Goal: Information Seeking & Learning: Learn about a topic

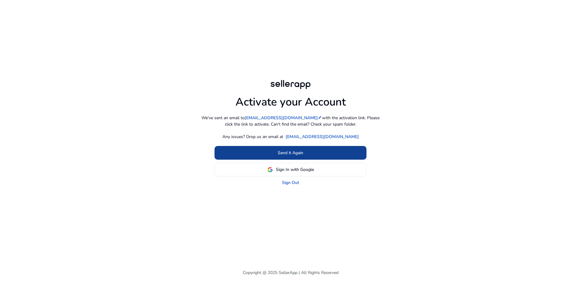
click at [302, 154] on span "Send it Again" at bounding box center [291, 152] width 26 height 6
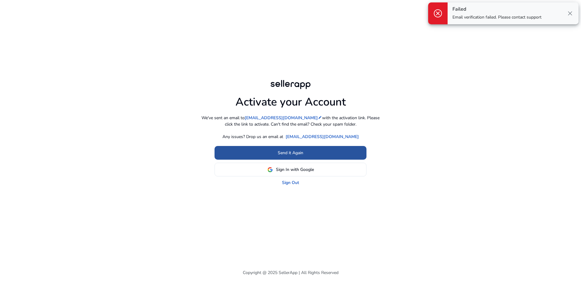
click at [302, 152] on span "Send it Again" at bounding box center [291, 152] width 26 height 6
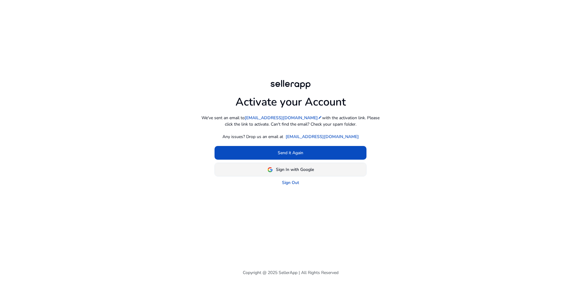
click at [299, 167] on span "Sign In with Google" at bounding box center [295, 169] width 38 height 6
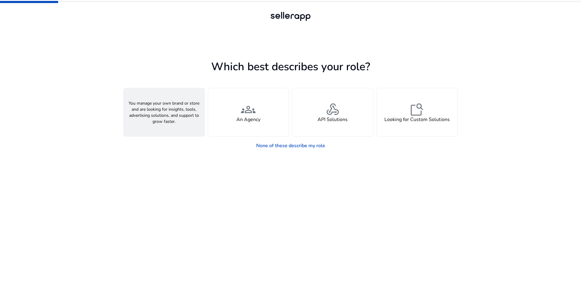
click at [165, 111] on span "person" at bounding box center [164, 109] width 15 height 15
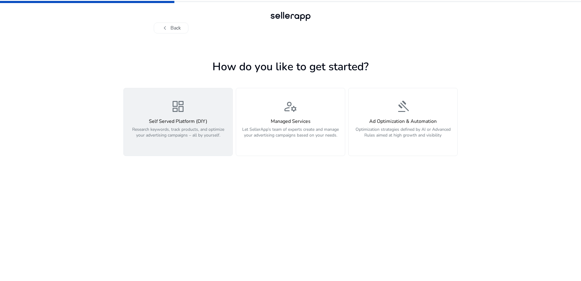
click at [171, 119] on h4 "Self Served Platform (DIY)" at bounding box center [177, 121] width 101 height 6
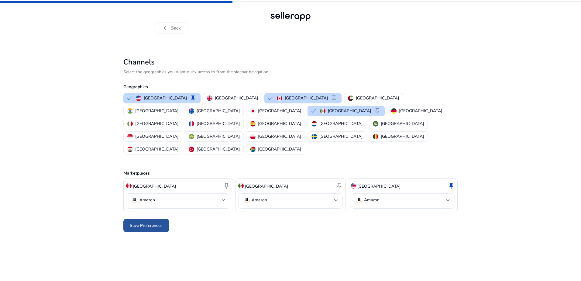
click at [153, 218] on span at bounding box center [146, 225] width 46 height 15
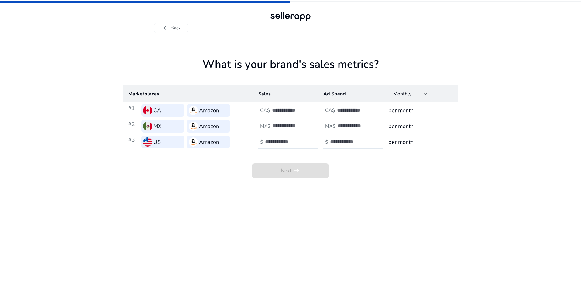
click at [417, 105] on td "per month" at bounding box center [420, 110] width 74 height 16
click at [423, 95] on div at bounding box center [425, 94] width 4 height 2
click at [443, 113] on div at bounding box center [290, 140] width 581 height 281
drag, startPoint x: 202, startPoint y: 58, endPoint x: 396, endPoint y: 65, distance: 194.2
click at [396, 65] on h1 "What is your brand's sales metrics?" at bounding box center [290, 72] width 334 height 28
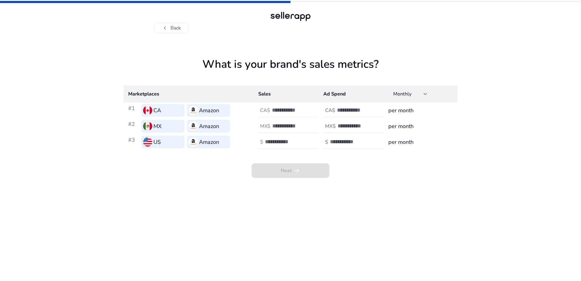
click at [285, 109] on input "number" at bounding box center [292, 110] width 41 height 7
click at [310, 110] on input "**" at bounding box center [292, 110] width 41 height 7
click at [310, 110] on input "*" at bounding box center [292, 110] width 41 height 7
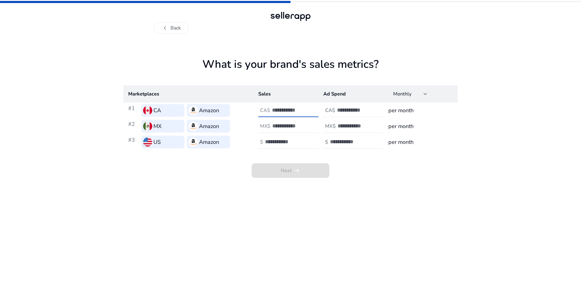
click at [310, 110] on input "*" at bounding box center [292, 110] width 41 height 7
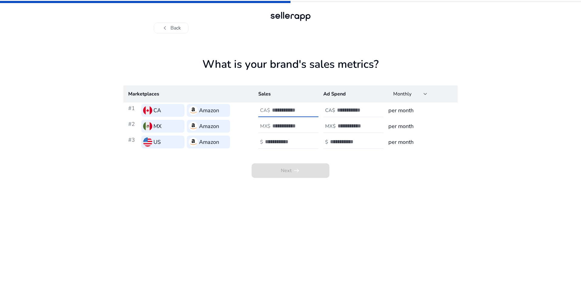
click at [310, 110] on input "*" at bounding box center [292, 110] width 41 height 7
type input "*"
click at [310, 112] on input "*" at bounding box center [292, 110] width 41 height 7
click at [300, 111] on input "*" at bounding box center [292, 110] width 41 height 7
click at [311, 114] on div "*" at bounding box center [299, 110] width 55 height 13
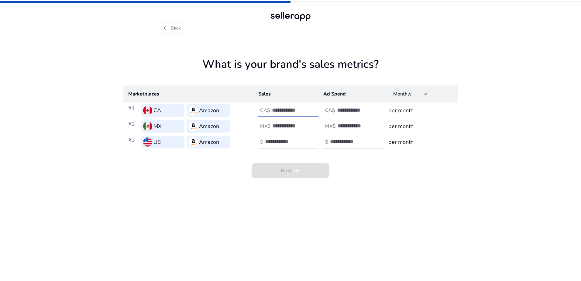
click at [303, 125] on input "number" at bounding box center [292, 125] width 41 height 7
click at [308, 125] on input "*" at bounding box center [292, 125] width 41 height 7
click at [311, 125] on input "*" at bounding box center [292, 125] width 41 height 7
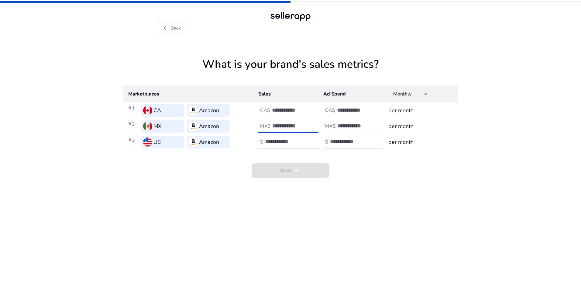
type input "*"
click at [311, 125] on input "*" at bounding box center [292, 125] width 41 height 7
click at [311, 137] on div at bounding box center [292, 141] width 55 height 13
click at [303, 140] on input "*" at bounding box center [285, 141] width 41 height 7
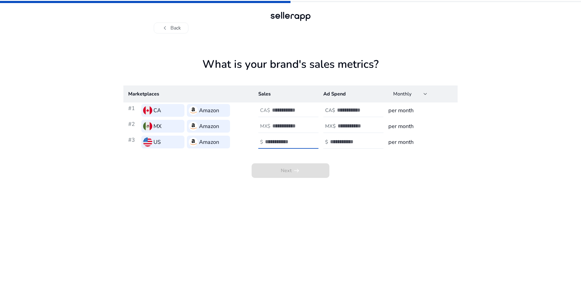
click at [303, 140] on input "*" at bounding box center [285, 141] width 41 height 7
type input "*"
click at [303, 140] on input "*" at bounding box center [285, 141] width 41 height 7
click at [360, 113] on input "number" at bounding box center [357, 110] width 41 height 7
click at [369, 108] on input "number" at bounding box center [357, 110] width 41 height 7
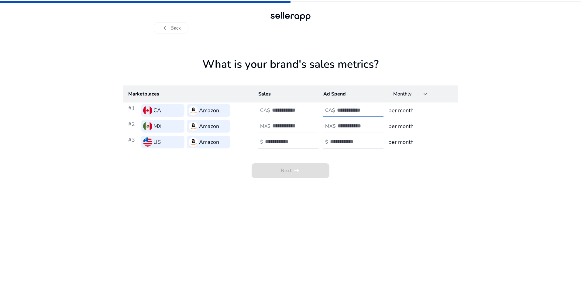
click at [373, 110] on input "*" at bounding box center [357, 110] width 41 height 7
click at [374, 110] on input "*" at bounding box center [357, 110] width 41 height 7
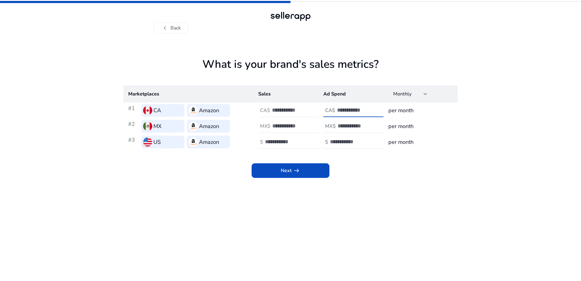
click at [374, 110] on input "*" at bounding box center [357, 110] width 41 height 7
type input "*"
click at [374, 110] on input "*" at bounding box center [357, 110] width 41 height 7
click at [368, 129] on div at bounding box center [364, 125] width 55 height 13
click at [373, 127] on input "number" at bounding box center [357, 125] width 41 height 7
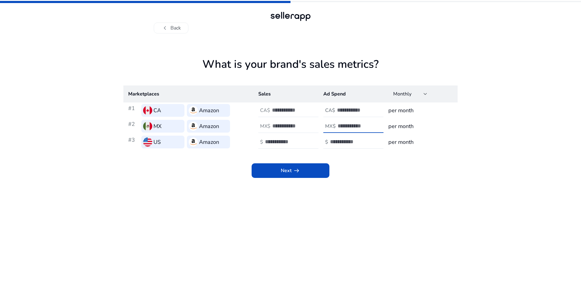
click at [377, 125] on input "*" at bounding box center [357, 125] width 41 height 7
type input "*"
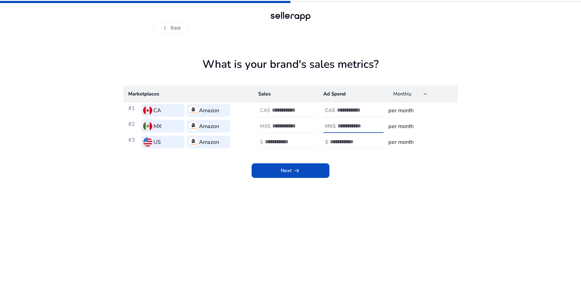
click at [377, 125] on input "*" at bounding box center [357, 125] width 41 height 7
click at [370, 133] on td "MX$ *" at bounding box center [350, 126] width 65 height 16
click at [369, 142] on input "**" at bounding box center [350, 141] width 41 height 7
click at [367, 143] on input "**" at bounding box center [350, 141] width 41 height 7
click at [369, 141] on input "**" at bounding box center [350, 141] width 41 height 7
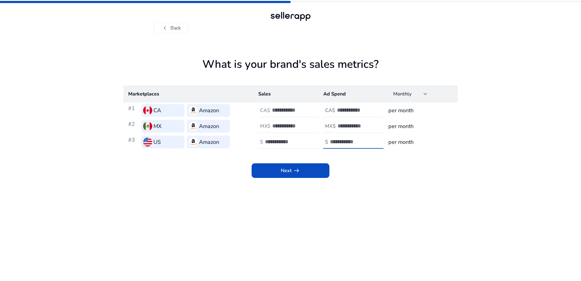
click at [369, 141] on input "*" at bounding box center [350, 141] width 41 height 7
type input "*"
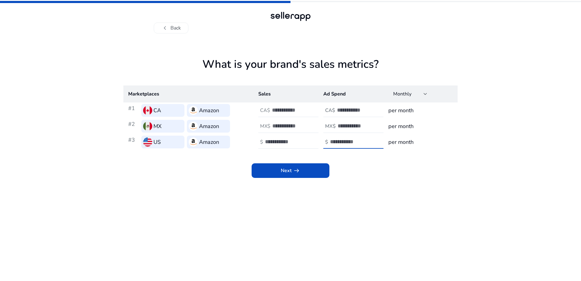
click at [369, 141] on input "*" at bounding box center [350, 141] width 41 height 7
click at [287, 167] on span "Next arrow_right_alt" at bounding box center [290, 170] width 19 height 7
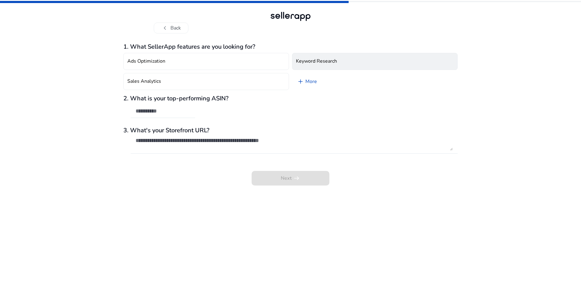
click at [380, 56] on button "Keyword Research" at bounding box center [375, 61] width 166 height 17
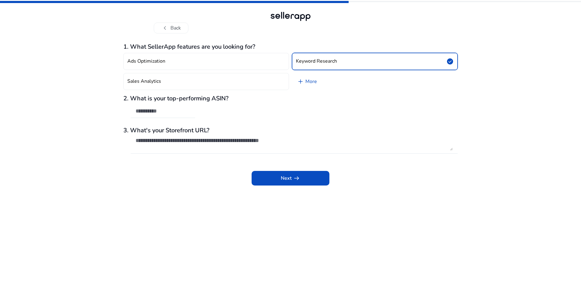
click at [213, 70] on div "Ads Optimization Keyword Research check_circle Sales Analytics add More" at bounding box center [290, 71] width 334 height 42
click at [238, 64] on button "Ads Optimization" at bounding box center [206, 61] width 166 height 17
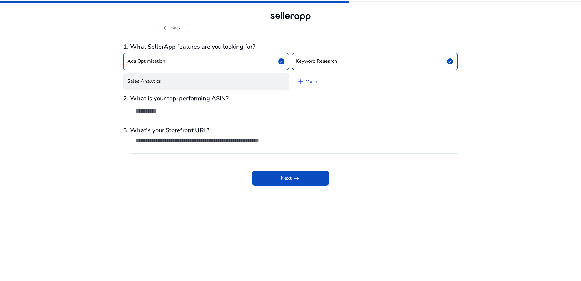
click at [241, 80] on button "Sales Analytics" at bounding box center [206, 81] width 166 height 17
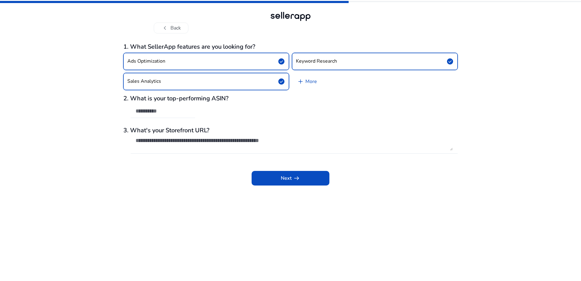
click at [144, 110] on input "text" at bounding box center [162, 111] width 55 height 7
drag, startPoint x: 194, startPoint y: 98, endPoint x: 230, endPoint y: 97, distance: 36.2
click at [230, 97] on h3 "2. What is your top-performing ASIN?" at bounding box center [290, 98] width 334 height 7
drag, startPoint x: 230, startPoint y: 97, endPoint x: 167, endPoint y: 115, distance: 65.4
click at [167, 115] on div at bounding box center [162, 110] width 55 height 13
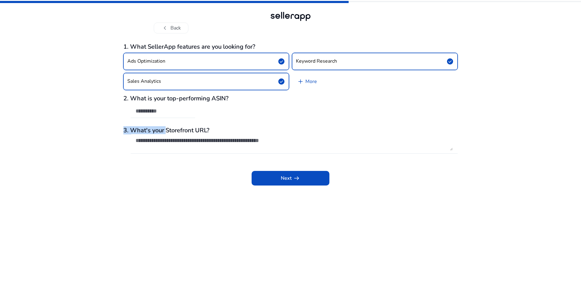
drag, startPoint x: 177, startPoint y: 126, endPoint x: 229, endPoint y: 124, distance: 51.4
click at [229, 124] on div "1. What SellerApp features are you looking for? Ads Optimization check_circle K…" at bounding box center [290, 114] width 334 height 142
drag, startPoint x: 229, startPoint y: 124, endPoint x: 225, endPoint y: 130, distance: 6.9
click at [225, 130] on h3 "3. What's your Storefront URL?" at bounding box center [290, 130] width 334 height 7
click at [292, 173] on span at bounding box center [291, 178] width 78 height 15
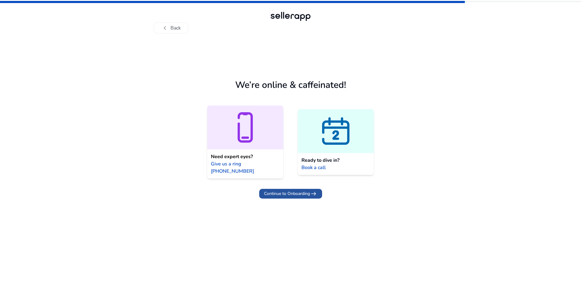
click at [306, 190] on span "Continue to Onboarding" at bounding box center [287, 193] width 46 height 6
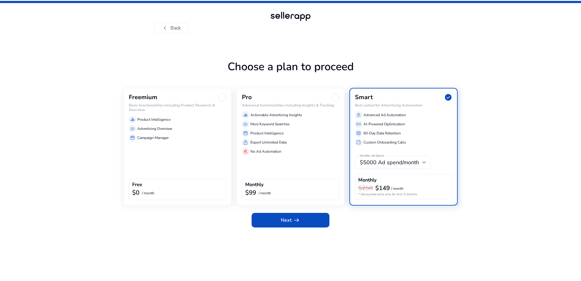
click at [187, 139] on div "storefront Campaign Manager" at bounding box center [177, 137] width 97 height 7
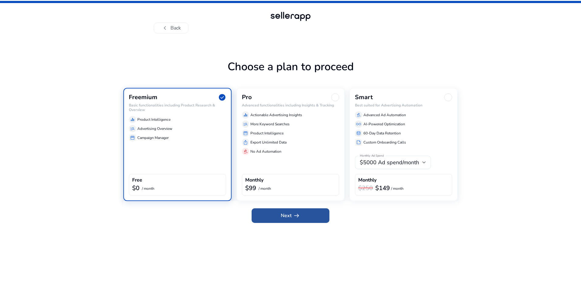
click at [290, 216] on span "Next arrow_right_alt" at bounding box center [290, 215] width 19 height 7
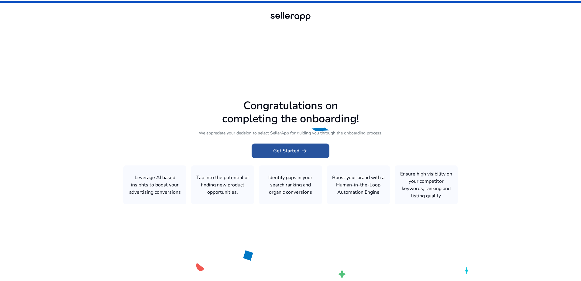
click at [315, 154] on span at bounding box center [291, 150] width 78 height 15
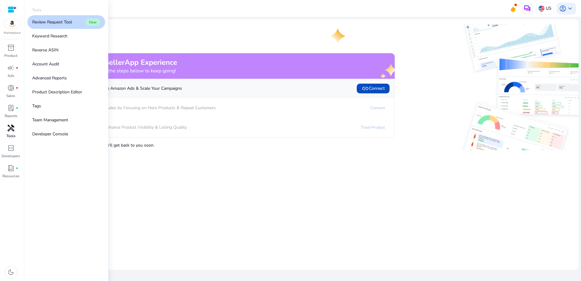
click at [7, 129] on span "handyman" at bounding box center [10, 127] width 7 height 7
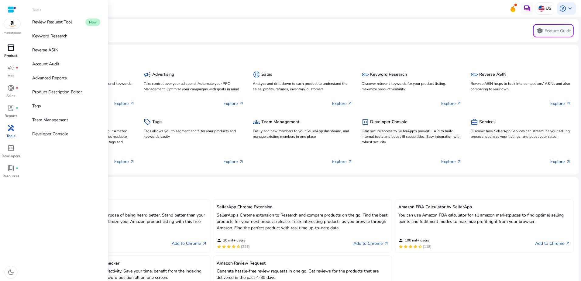
click at [4, 51] on div "inventory_2" at bounding box center [10, 48] width 17 height 10
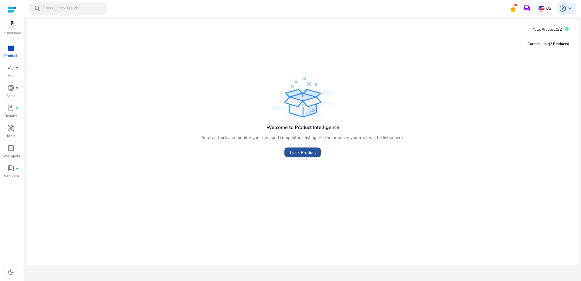
click at [298, 148] on span at bounding box center [302, 152] width 36 height 15
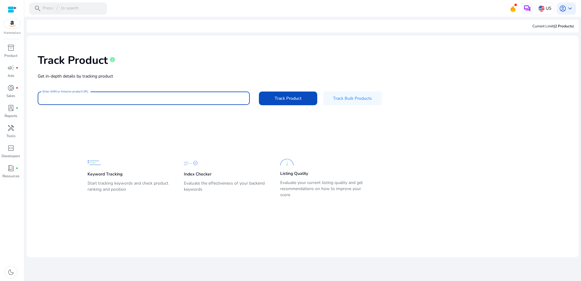
click at [81, 101] on input "Enter ASIN or Amazon product URL" at bounding box center [144, 98] width 202 height 7
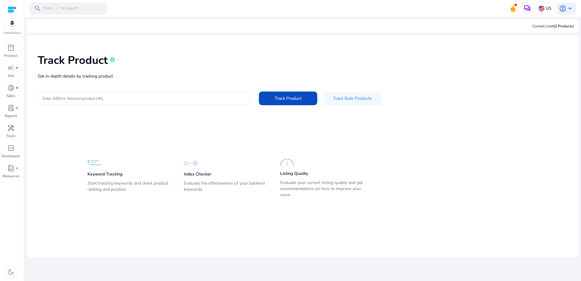
click at [105, 98] on input "Enter ASIN or Amazon product URL" at bounding box center [144, 98] width 202 height 7
click at [174, 91] on div "Track Product info Get in-depth details by tracking product Enter ASIN or Amazo…" at bounding box center [303, 78] width 542 height 77
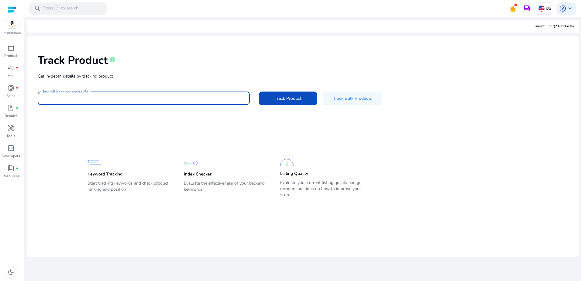
click at [142, 97] on input "Enter ASIN or Amazon product URL" at bounding box center [144, 98] width 202 height 7
paste input "**********"
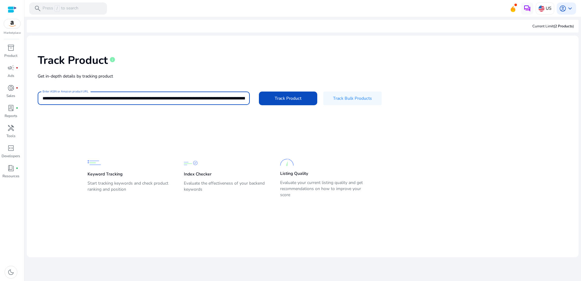
scroll to position [0, 1255]
type input "**********"
click at [259, 91] on button "Track Product" at bounding box center [288, 98] width 58 height 14
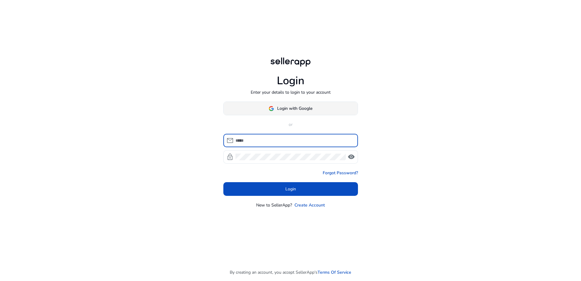
click at [304, 106] on span "Login with Google" at bounding box center [294, 108] width 35 height 6
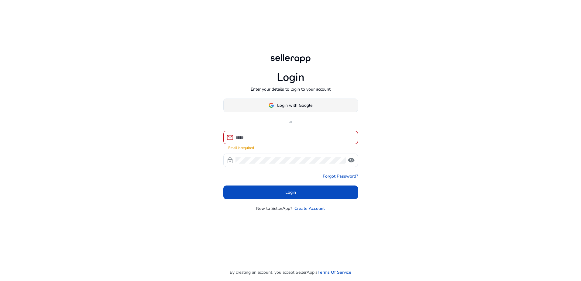
click at [297, 103] on span "Login with Google" at bounding box center [294, 105] width 35 height 6
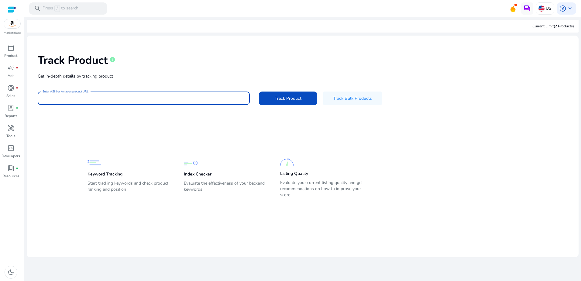
click at [75, 99] on input "Enter ASIN or Amazon product URL" at bounding box center [144, 98] width 202 height 7
paste input "**********"
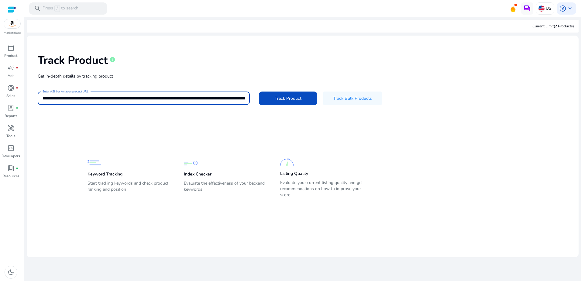
scroll to position [0, 1255]
type input "**********"
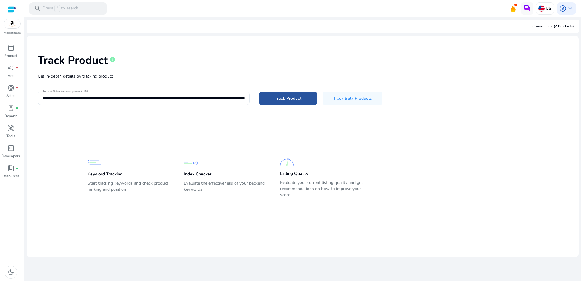
click at [283, 93] on span at bounding box center [288, 98] width 58 height 15
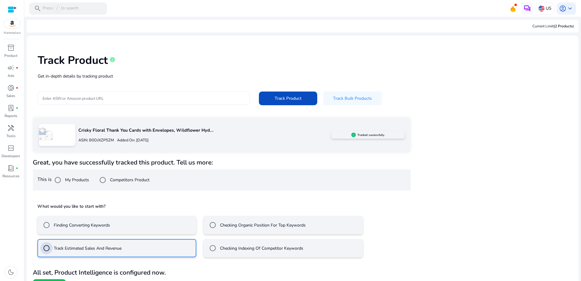
scroll to position [12, 0]
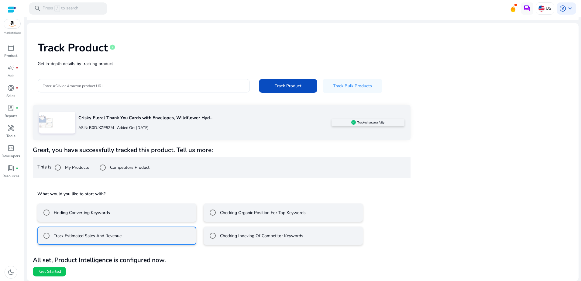
click at [63, 279] on div "Crisky Floral Thank You Cards with Envelopes, Wildflower Hyd... ASIN: B0DJXZP5Z…" at bounding box center [303, 193] width 552 height 176
click at [65, 270] on span at bounding box center [49, 271] width 33 height 15
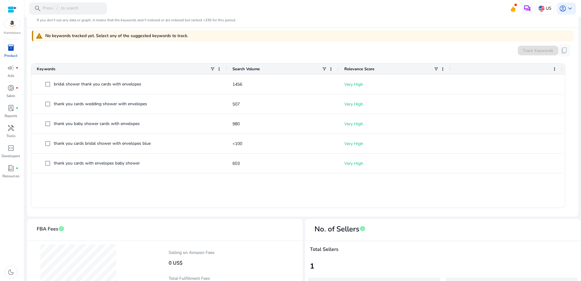
scroll to position [122, 0]
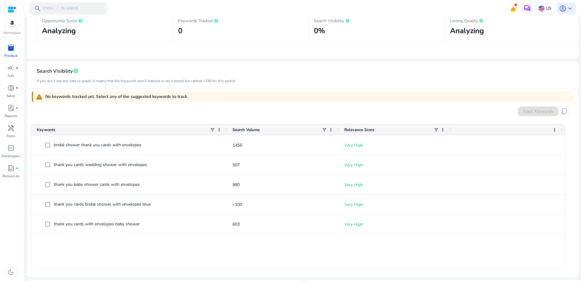
scroll to position [1, 0]
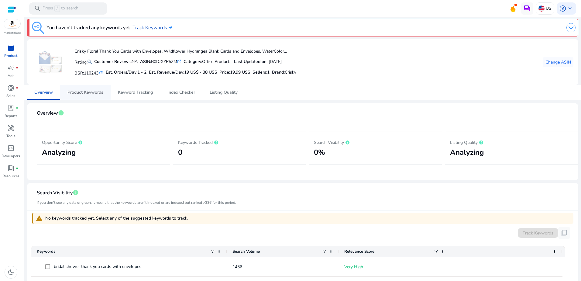
drag, startPoint x: 76, startPoint y: 92, endPoint x: 87, endPoint y: 94, distance: 11.7
click at [76, 92] on span "Product Keywords" at bounding box center [85, 92] width 36 height 4
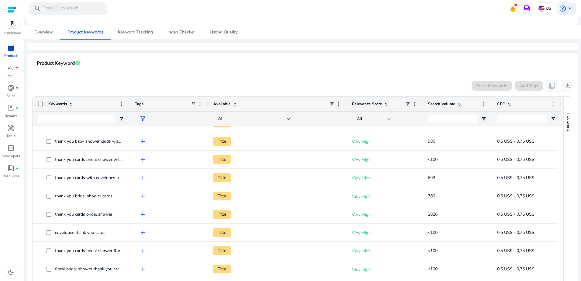
click at [462, 103] on span at bounding box center [459, 103] width 5 height 5
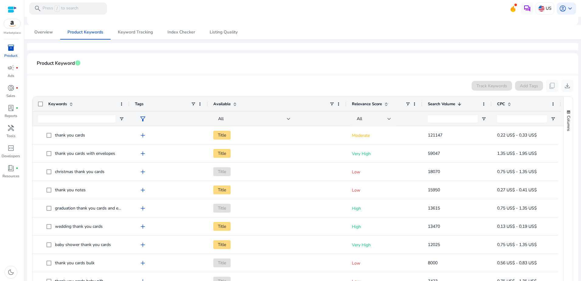
click at [386, 118] on div "All" at bounding box center [372, 118] width 31 height 7
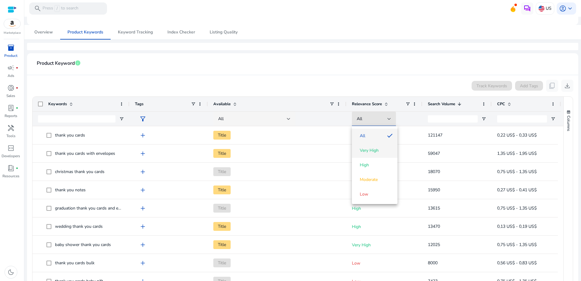
click at [379, 153] on mat-option "Very High" at bounding box center [375, 150] width 46 height 15
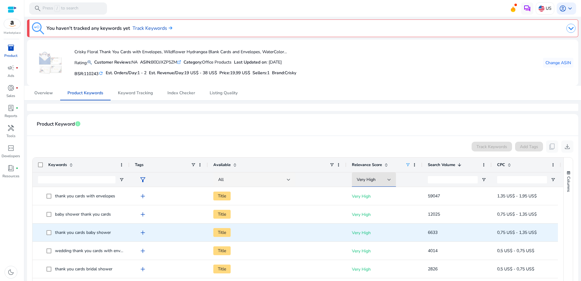
scroll to position [61, 0]
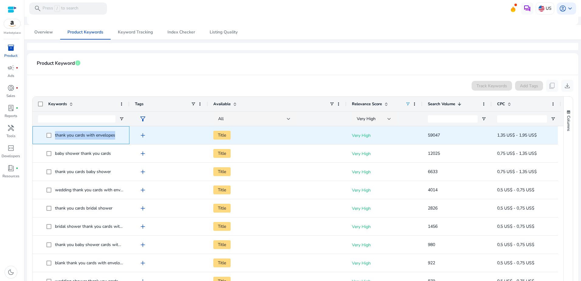
drag, startPoint x: 55, startPoint y: 135, endPoint x: 124, endPoint y: 142, distance: 69.9
click at [124, 142] on div "thank you cards with envelopes" at bounding box center [81, 135] width 97 height 18
drag, startPoint x: 124, startPoint y: 142, endPoint x: 110, endPoint y: 136, distance: 15.0
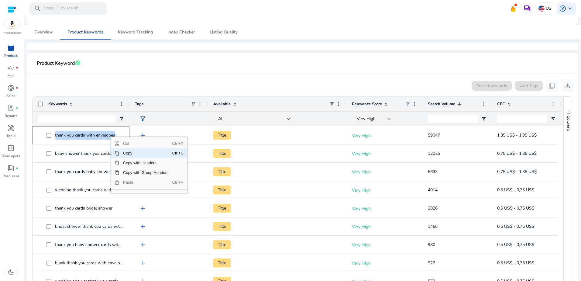
click at [131, 151] on span "Copy" at bounding box center [145, 153] width 53 height 10
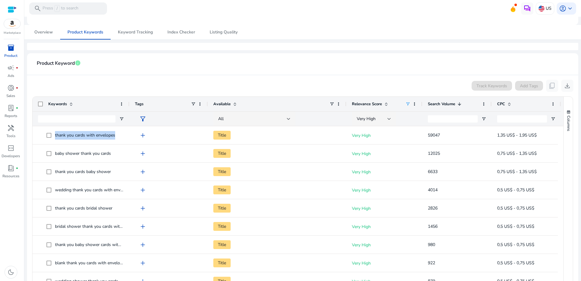
drag, startPoint x: 350, startPoint y: 280, endPoint x: 398, endPoint y: 99, distance: 187.7
click at [398, 99] on div "Relevance Score" at bounding box center [378, 104] width 53 height 12
click at [385, 98] on div "Relevance Score 1" at bounding box center [378, 104] width 53 height 12
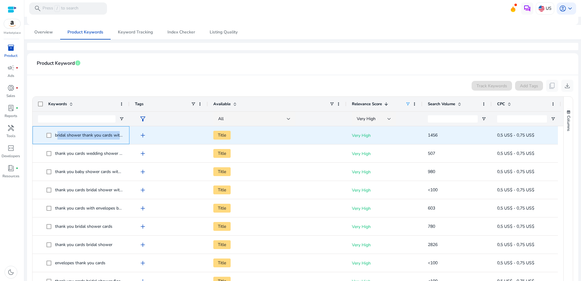
drag, startPoint x: 57, startPoint y: 134, endPoint x: 123, endPoint y: 141, distance: 66.6
click at [123, 141] on span "bridal shower thank you cards with envelopes" at bounding box center [84, 135] width 77 height 12
drag, startPoint x: 52, startPoint y: 136, endPoint x: 58, endPoint y: 138, distance: 6.3
click at [58, 138] on span "bridal shower thank you cards with envelopes" at bounding box center [84, 135] width 77 height 12
click at [56, 137] on span "bridal shower thank you cards with envelopes" at bounding box center [98, 135] width 87 height 6
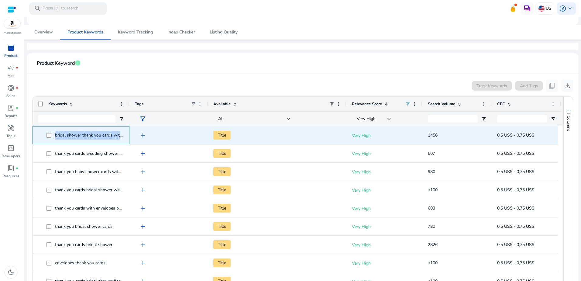
drag, startPoint x: 60, startPoint y: 135, endPoint x: 122, endPoint y: 137, distance: 62.0
click at [122, 137] on span "bridal shower thank you cards with envelopes" at bounding box center [98, 135] width 87 height 6
drag, startPoint x: 122, startPoint y: 137, endPoint x: 124, endPoint y: 74, distance: 62.9
click at [124, 74] on mat-card-header "Product Keyword info" at bounding box center [302, 66] width 541 height 17
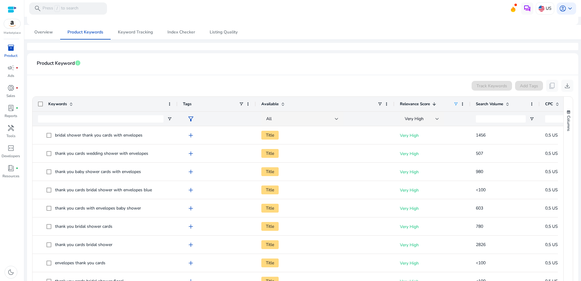
drag, startPoint x: 128, startPoint y: 104, endPoint x: 176, endPoint y: 114, distance: 49.0
click at [176, 114] on div "Keywords Tags Available Relevance Score 1 CPC" at bounding box center [324, 111] width 582 height 29
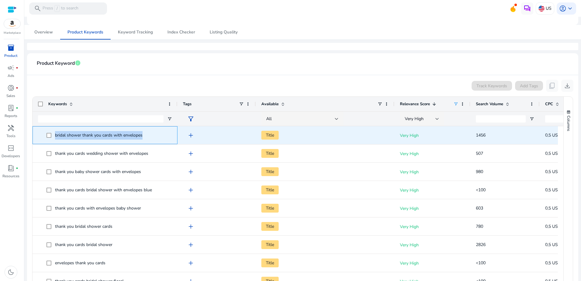
drag, startPoint x: 56, startPoint y: 134, endPoint x: 146, endPoint y: 135, distance: 90.5
click at [146, 135] on span "bridal shower thank you cards with envelopes" at bounding box center [108, 135] width 125 height 12
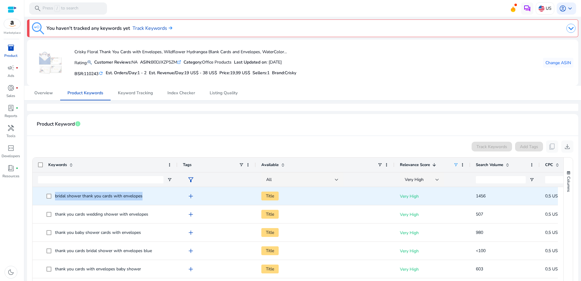
scroll to position [61, 0]
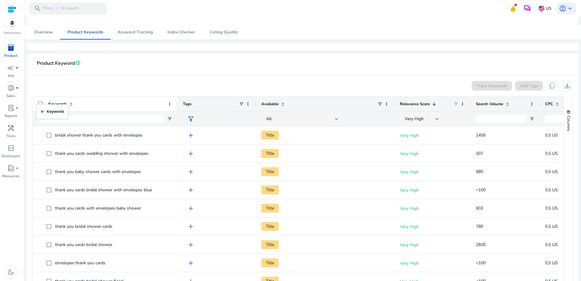
drag, startPoint x: 56, startPoint y: 104, endPoint x: 39, endPoint y: 108, distance: 16.9
click at [39, 61] on span "Product Keyword" at bounding box center [56, 63] width 38 height 11
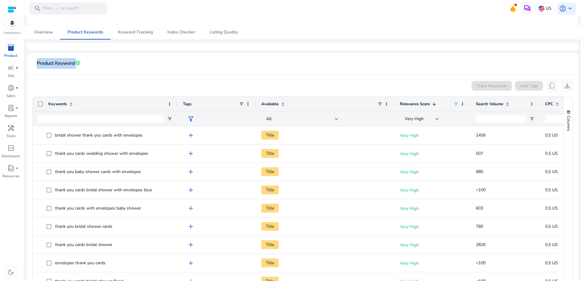
click at [39, 61] on span "Product Keyword" at bounding box center [56, 63] width 38 height 11
copy span "Product Keyword"
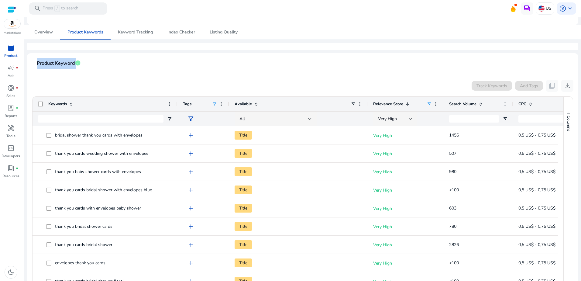
drag, startPoint x: 255, startPoint y: 104, endPoint x: 215, endPoint y: 104, distance: 40.4
click at [215, 104] on div "Tags" at bounding box center [203, 104] width 52 height 15
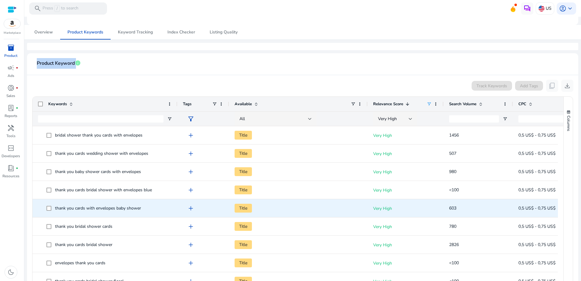
scroll to position [30, 0]
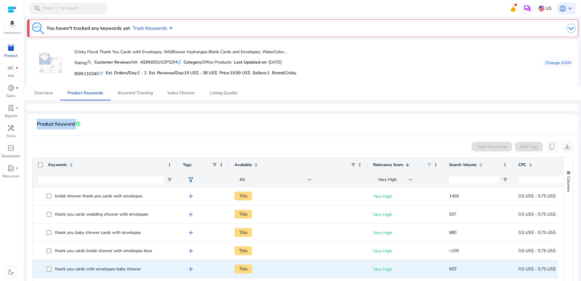
scroll to position [30, 0]
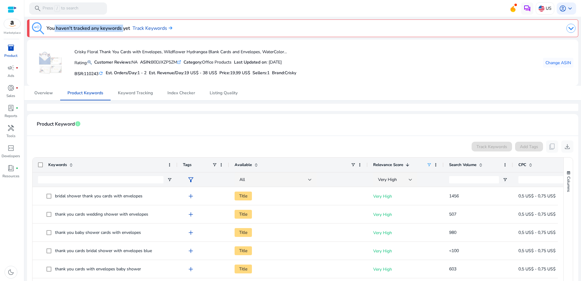
drag, startPoint x: 50, startPoint y: 26, endPoint x: 122, endPoint y: 29, distance: 71.1
click at [122, 29] on h3 "You haven't tracked any keywords yet" at bounding box center [88, 28] width 84 height 7
